Goal: Information Seeking & Learning: Learn about a topic

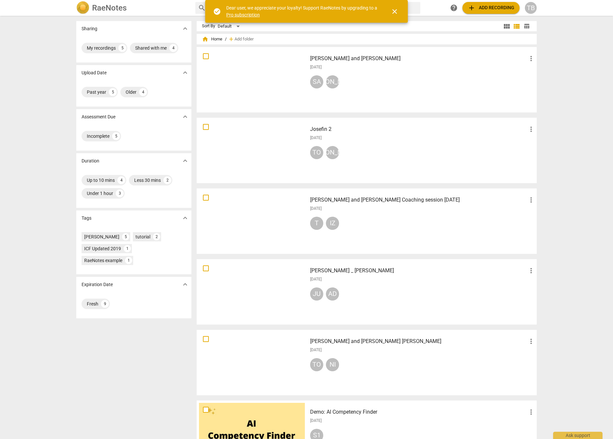
click at [251, 80] on div at bounding box center [252, 79] width 106 height 61
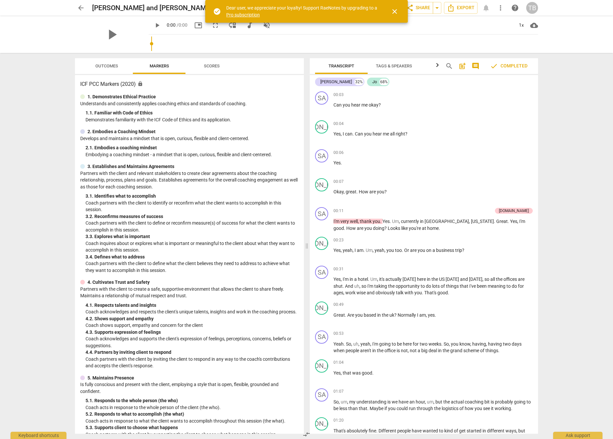
click at [397, 13] on span "close" at bounding box center [394, 12] width 8 height 8
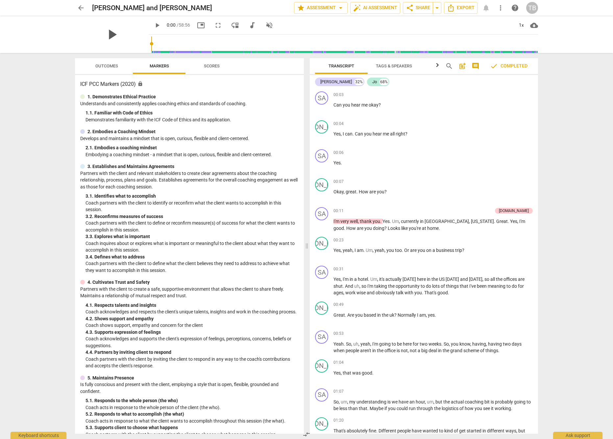
click at [108, 36] on span "play_arrow" at bounding box center [111, 34] width 17 height 17
click at [157, 41] on input "range" at bounding box center [344, 43] width 387 height 21
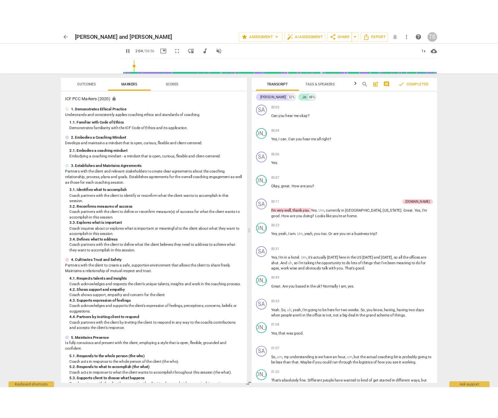
scroll to position [384, 0]
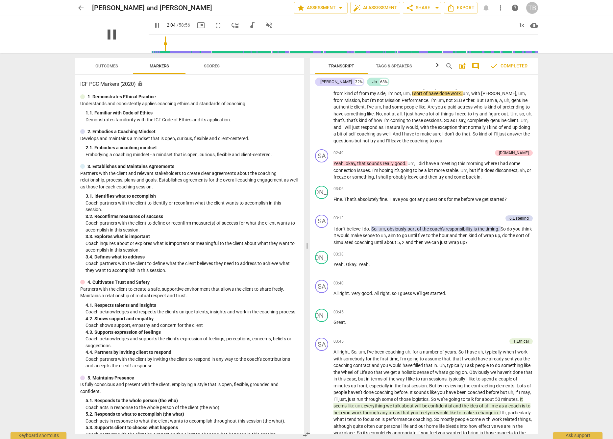
click at [110, 35] on span "pause" at bounding box center [111, 34] width 17 height 17
click at [102, 70] on span "Outcomes" at bounding box center [106, 66] width 38 height 9
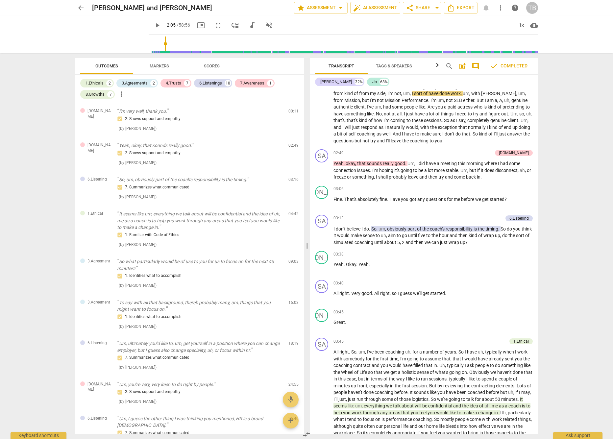
click at [160, 69] on span "Markers" at bounding box center [159, 66] width 35 height 9
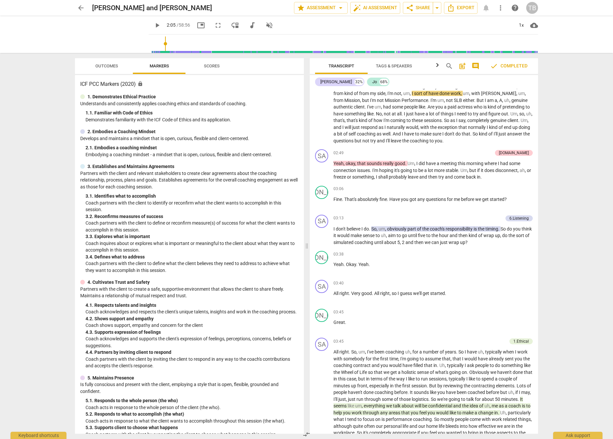
click at [216, 69] on span "Scores" at bounding box center [212, 66] width 32 height 9
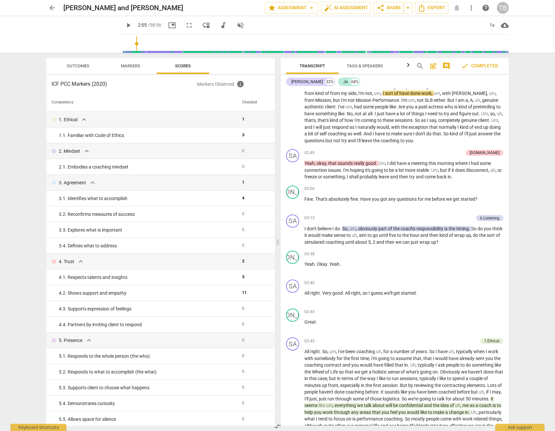
click at [70, 31] on div "play_arrow" at bounding box center [83, 34] width 74 height 37
click at [82, 35] on span "play_arrow" at bounding box center [83, 34] width 17 height 17
click at [82, 35] on span "pause" at bounding box center [83, 34] width 17 height 17
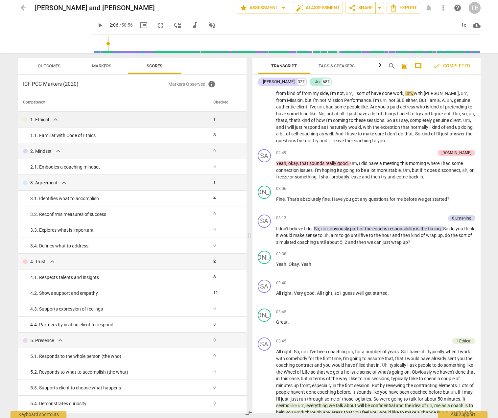
scroll to position [0, 0]
click at [46, 65] on span "Outcomes" at bounding box center [49, 65] width 23 height 5
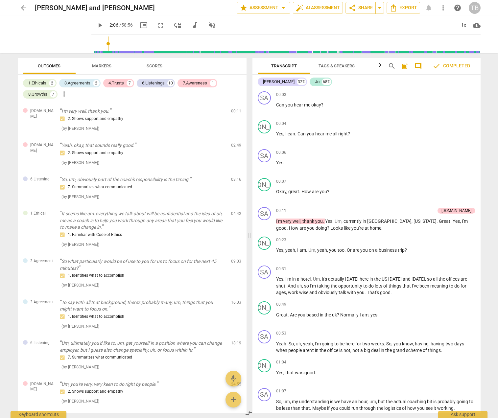
click at [338, 63] on span "Tags & Speakers" at bounding box center [337, 66] width 52 height 9
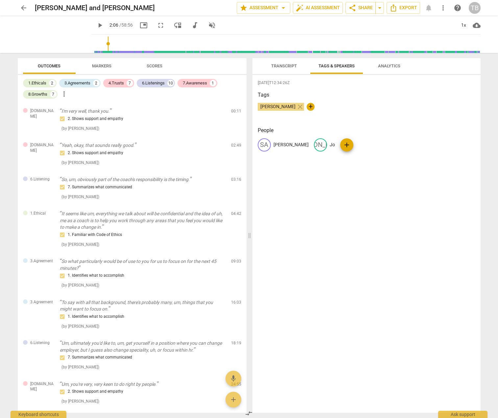
click at [281, 66] on span "Transcript" at bounding box center [284, 65] width 26 height 5
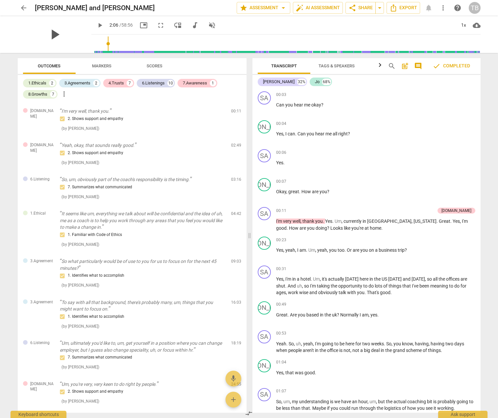
click at [53, 35] on span "play_arrow" at bounding box center [54, 34] width 17 height 17
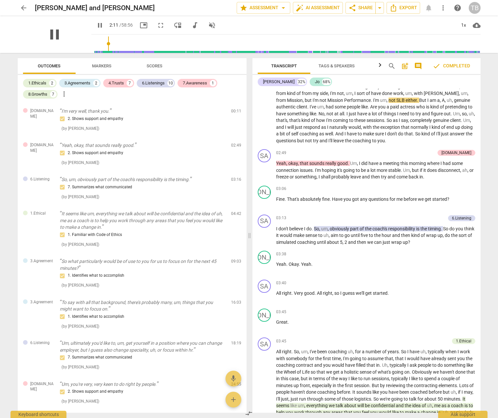
click at [52, 33] on span "pause" at bounding box center [54, 34] width 17 height 17
type input "132"
